Goal: Task Accomplishment & Management: Complete application form

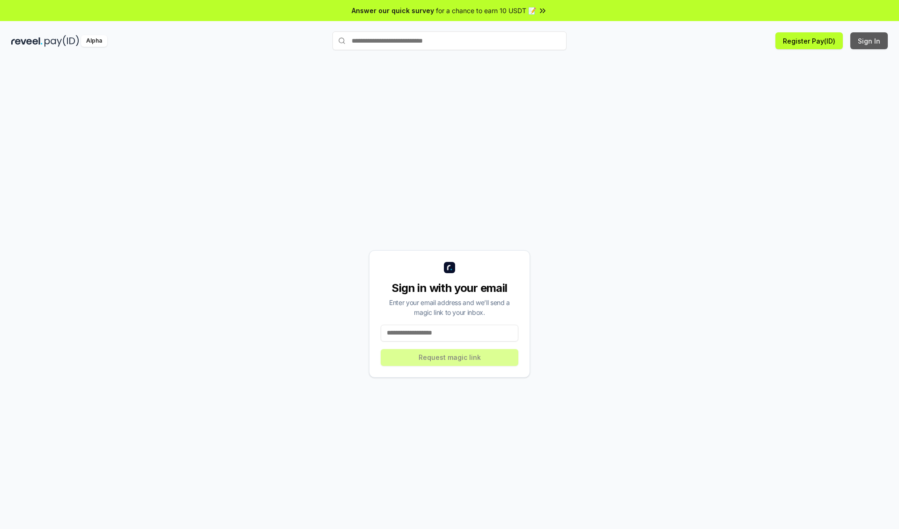
click at [869, 41] on button "Sign In" at bounding box center [868, 40] width 37 height 17
type input "**********"
click at [449, 357] on button "Request magic link" at bounding box center [450, 357] width 138 height 17
